Goal: Find contact information

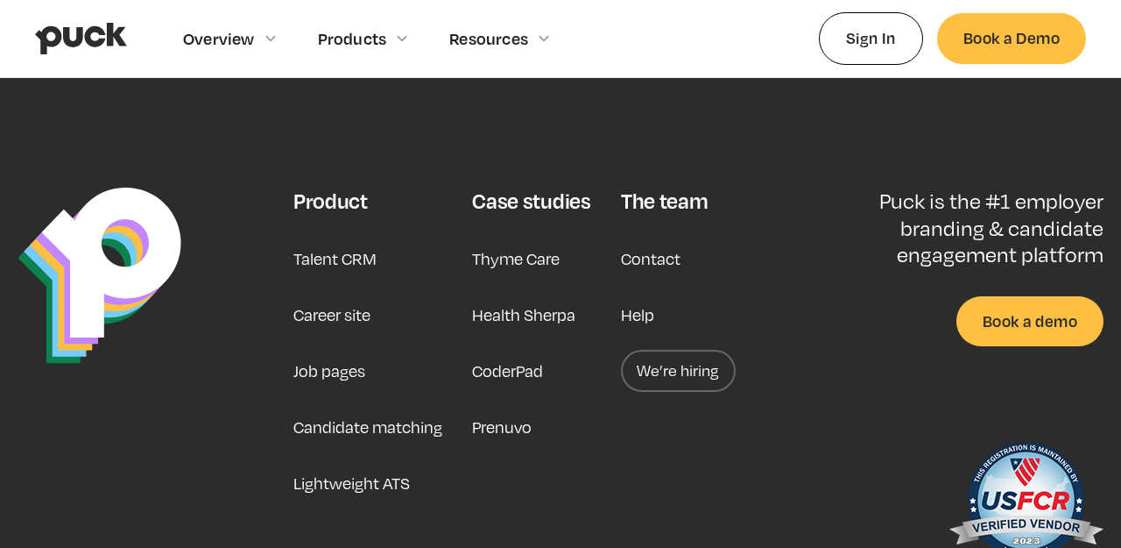
scroll to position [4439, 0]
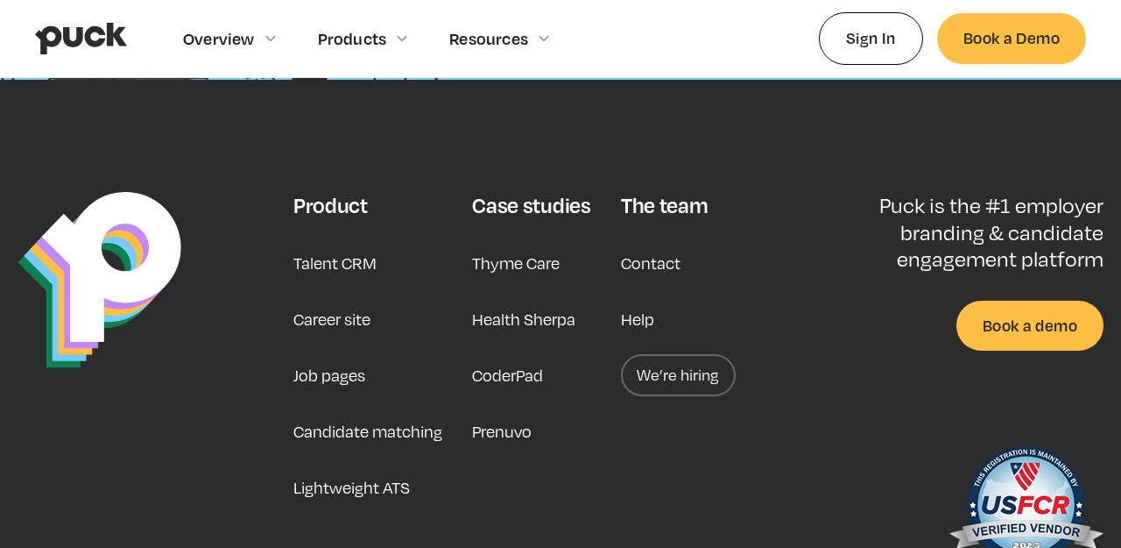
click at [354, 314] on link "Career site" at bounding box center [332, 319] width 77 height 42
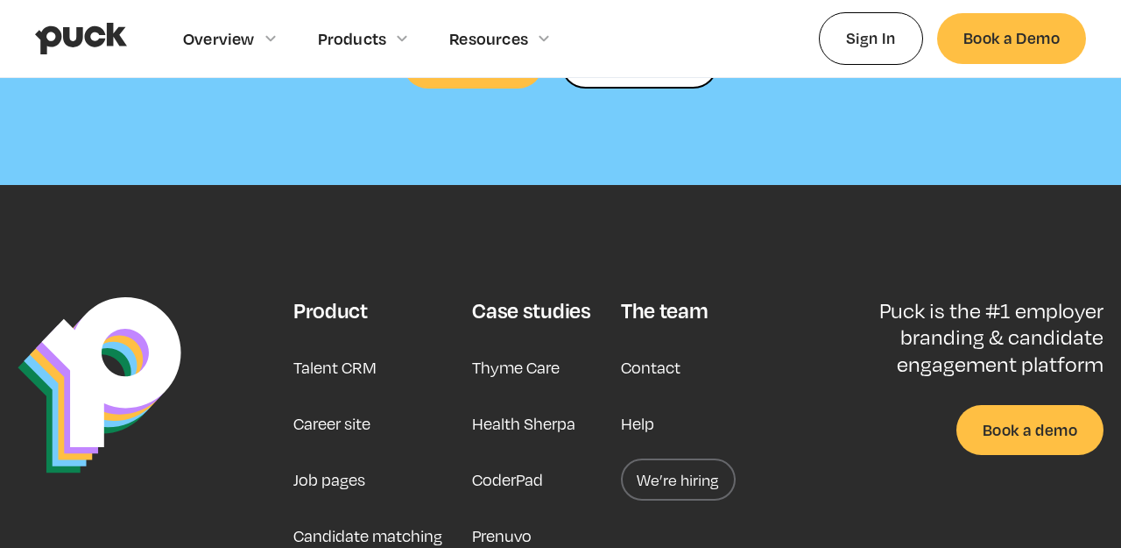
scroll to position [5224, 0]
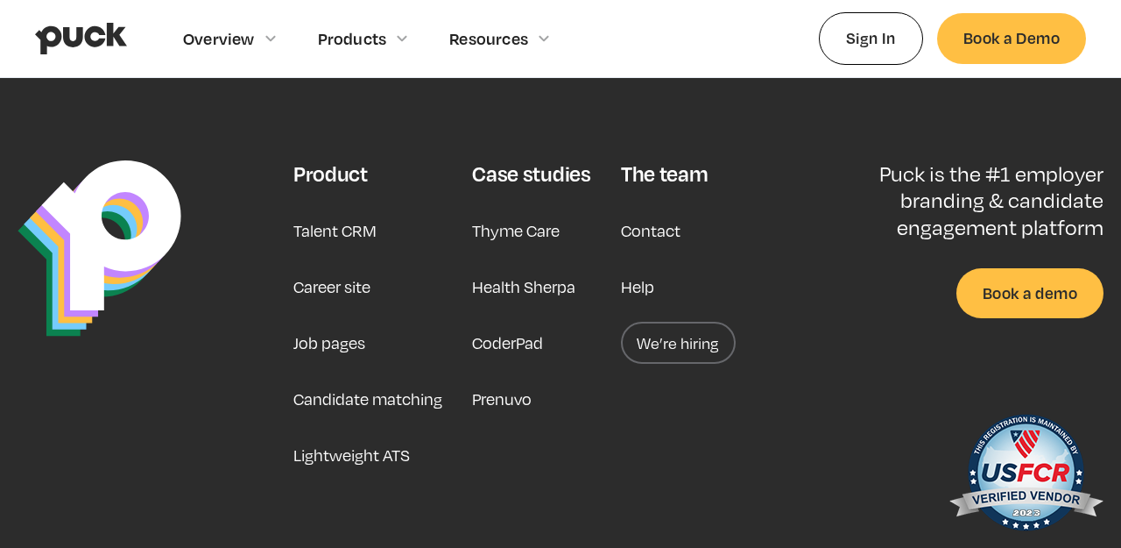
click at [354, 265] on link "Career site" at bounding box center [332, 286] width 77 height 42
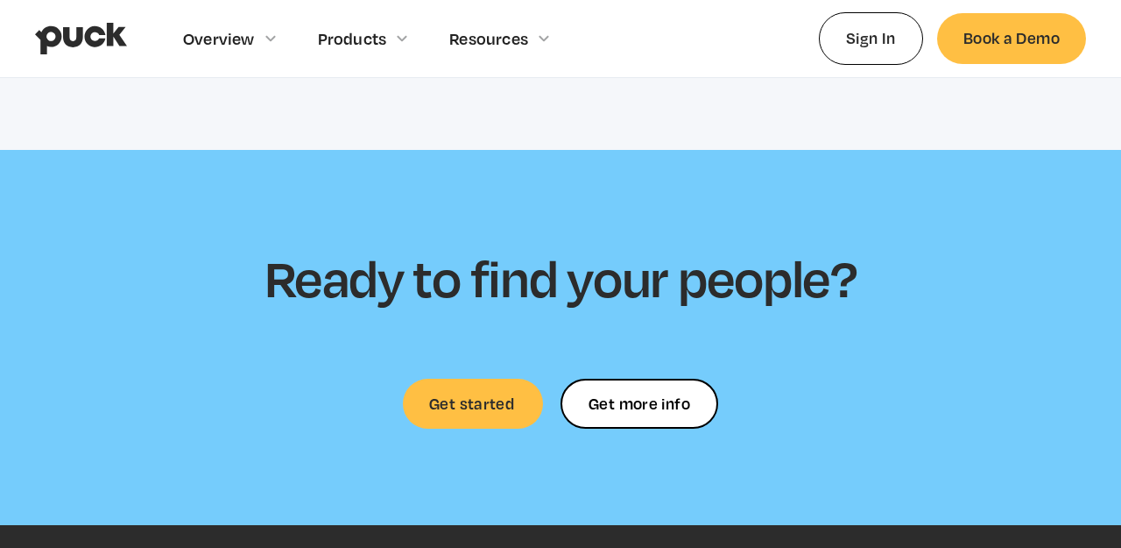
scroll to position [5320, 0]
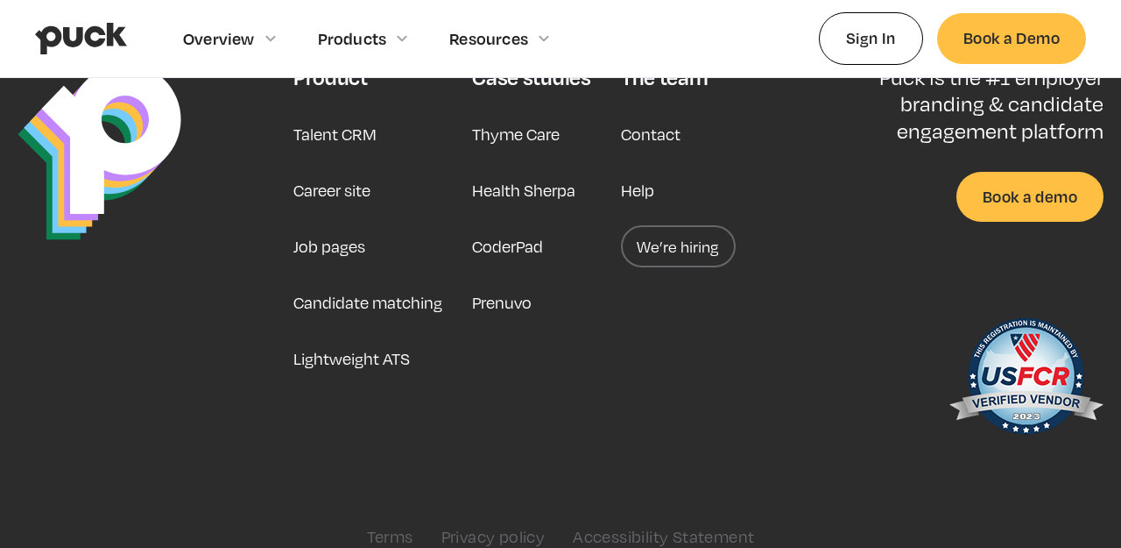
click at [690, 225] on link "We’re hiring" at bounding box center [678, 246] width 115 height 42
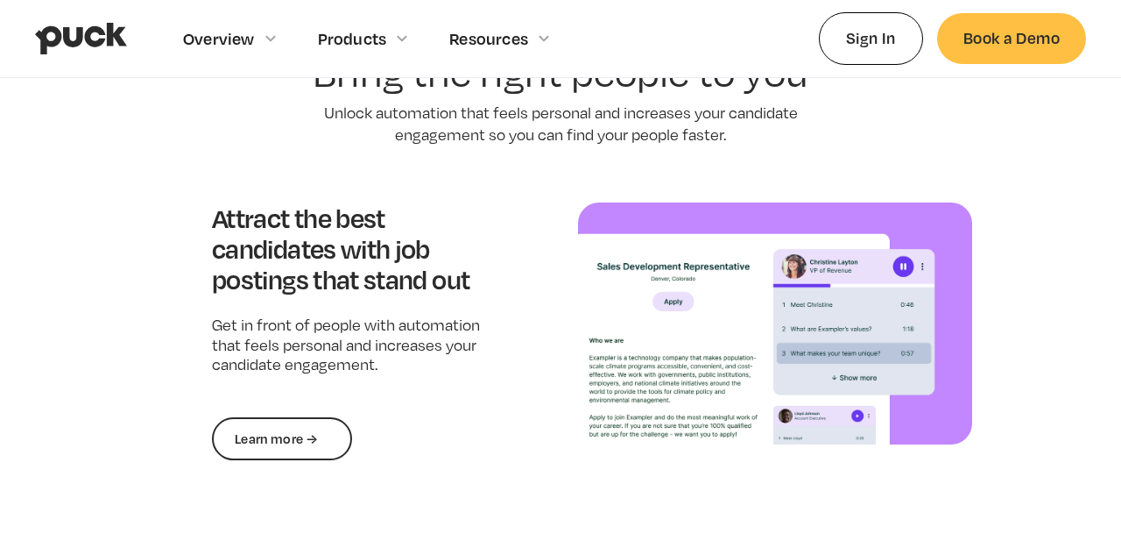
scroll to position [1283, 0]
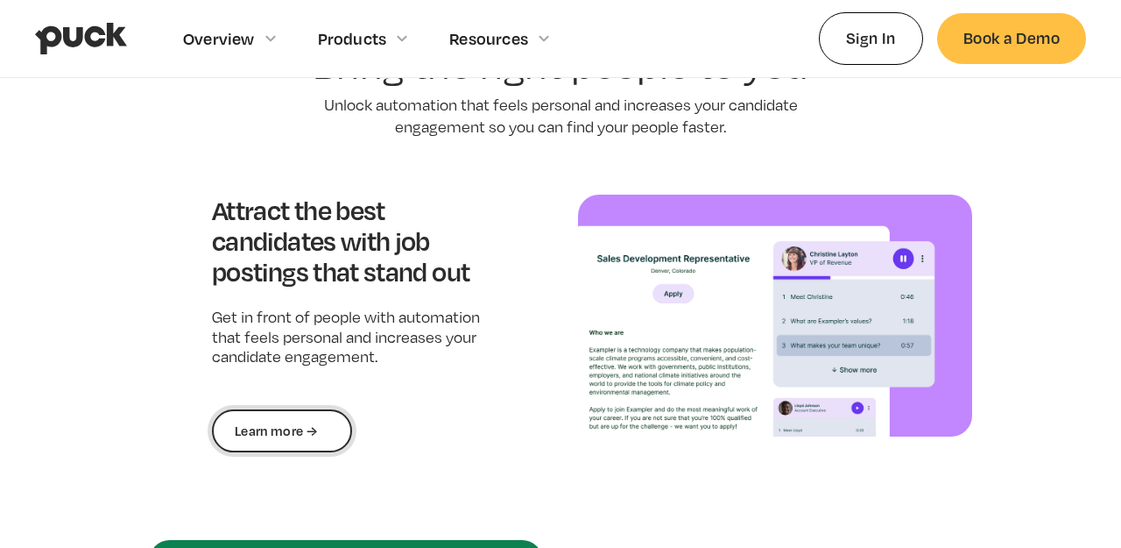
click at [309, 415] on link "Learn more →" at bounding box center [282, 431] width 140 height 44
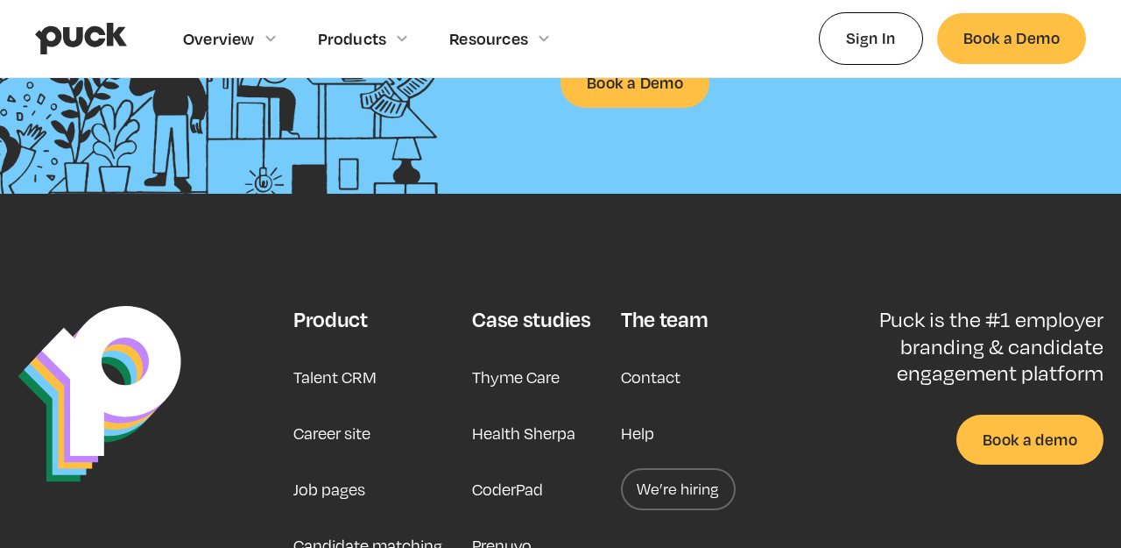
scroll to position [4320, 0]
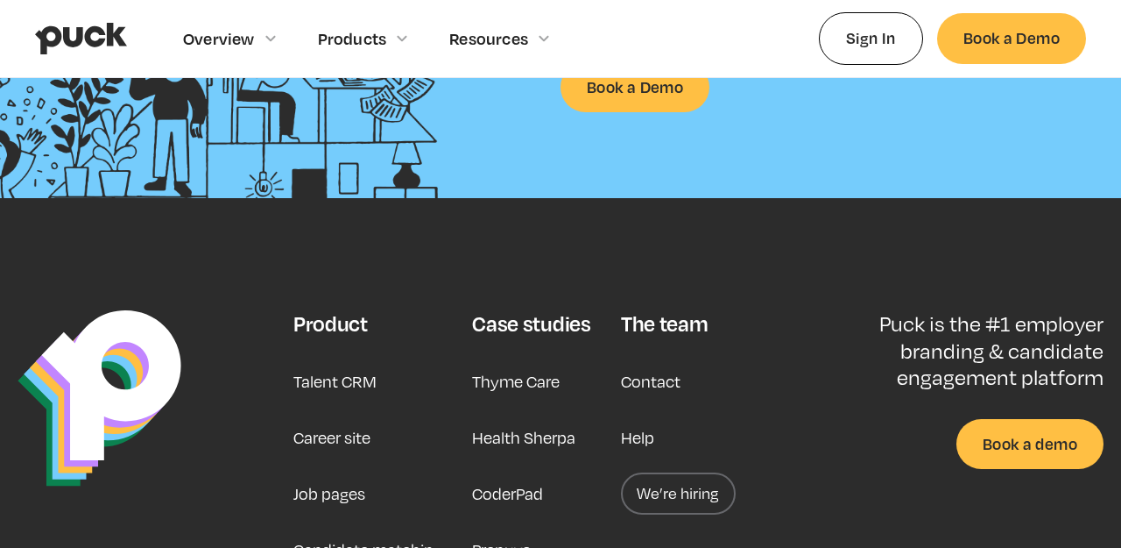
click at [683, 479] on link "We’re hiring" at bounding box center [678, 493] width 115 height 42
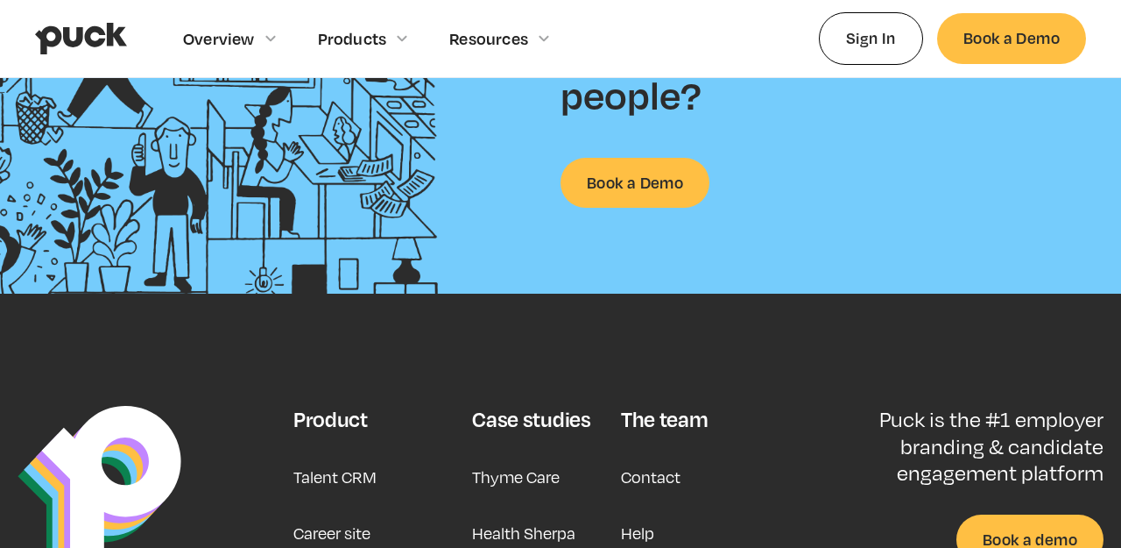
scroll to position [4460, 0]
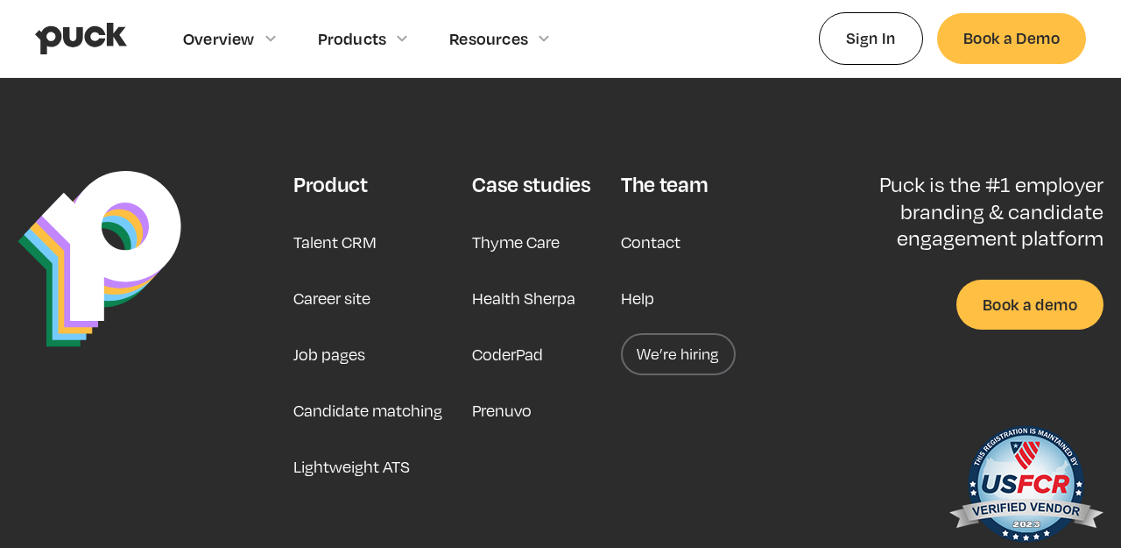
click at [656, 233] on link "Contact" at bounding box center [651, 242] width 60 height 42
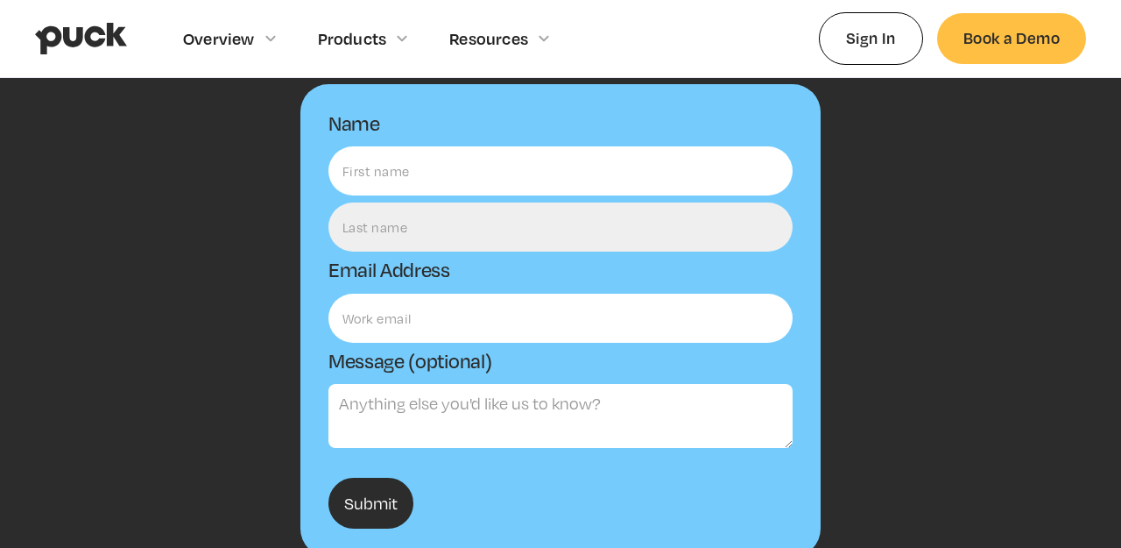
scroll to position [156, 0]
